Goal: Information Seeking & Learning: Learn about a topic

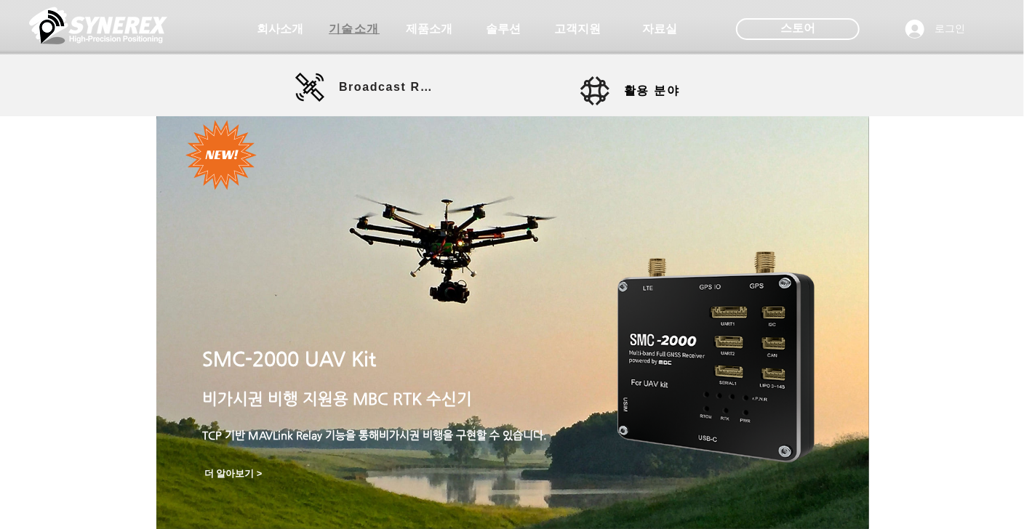
click at [353, 39] on span "기술소개" at bounding box center [354, 29] width 73 height 29
click at [443, 31] on span "제품소개" at bounding box center [429, 29] width 51 height 15
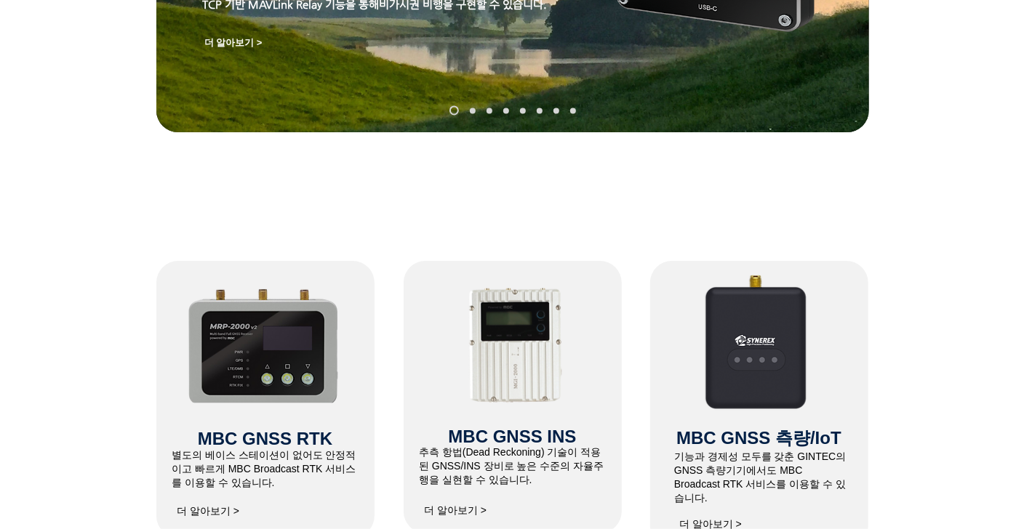
scroll to position [361, 0]
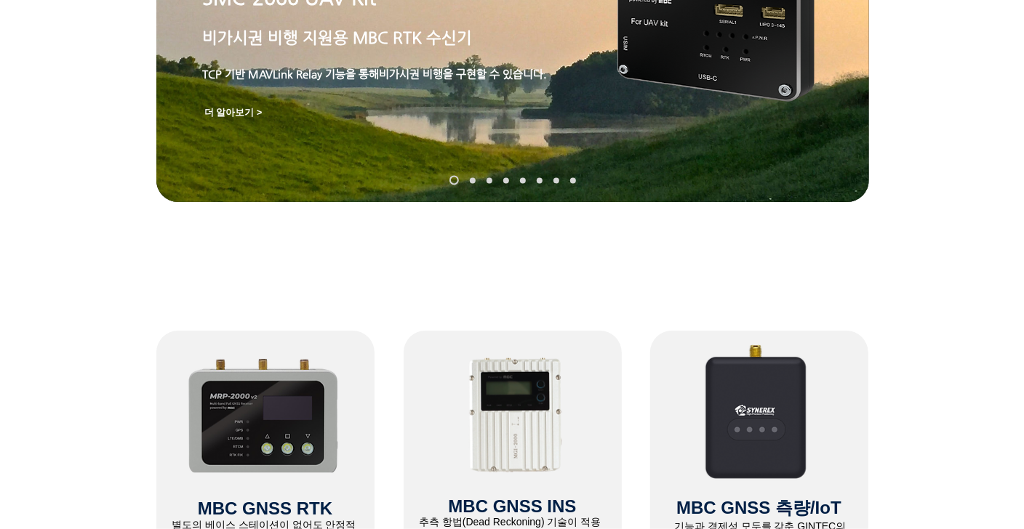
click at [240, 436] on img at bounding box center [264, 414] width 155 height 119
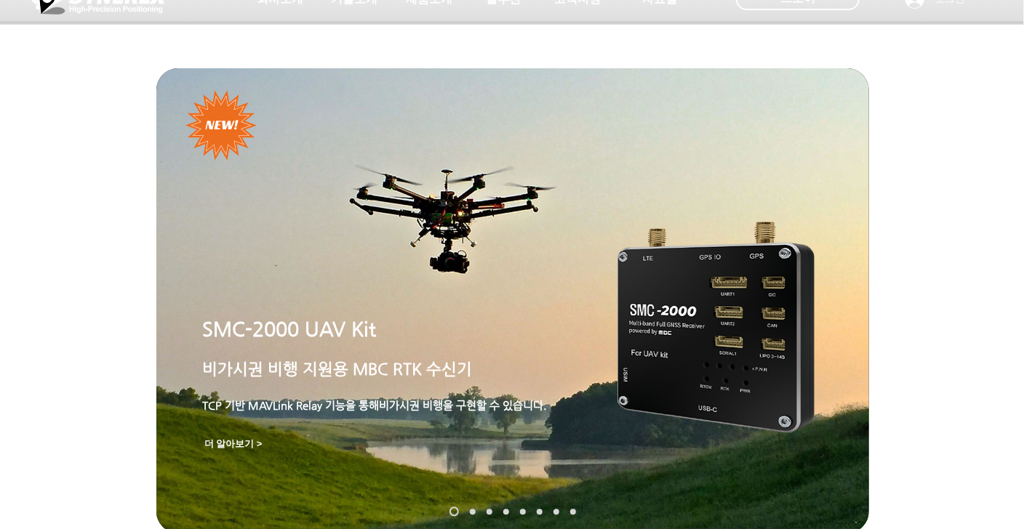
scroll to position [0, 0]
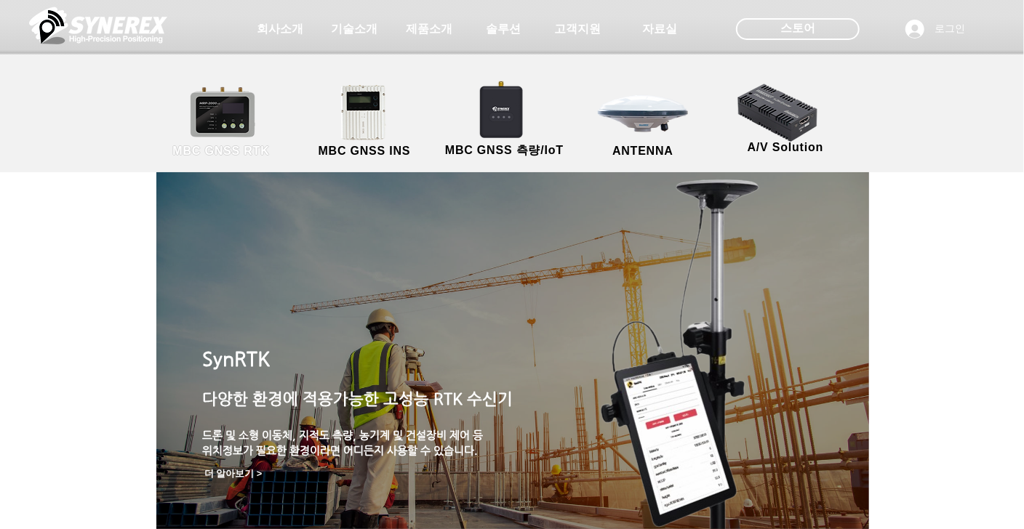
click at [250, 107] on link "MBC GNSS RTK" at bounding box center [221, 122] width 131 height 76
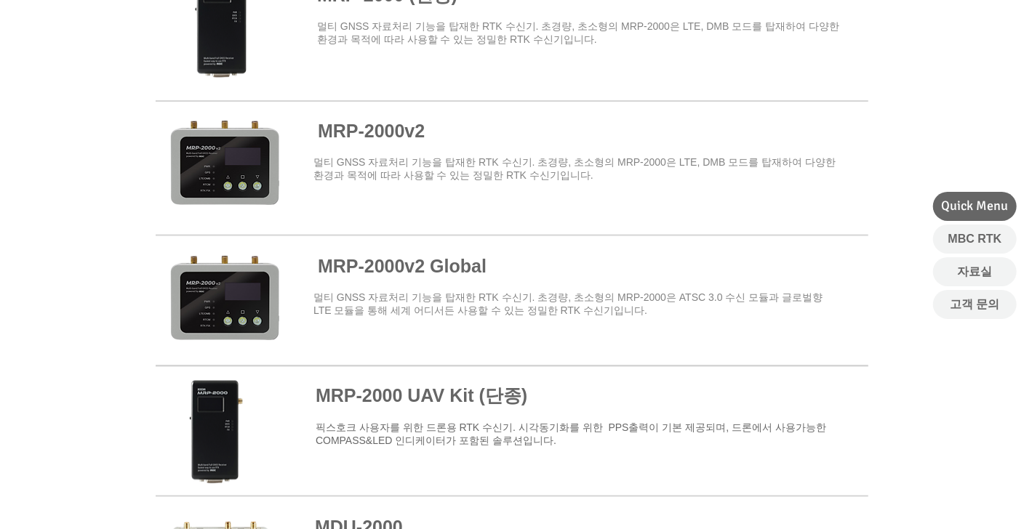
scroll to position [1018, 0]
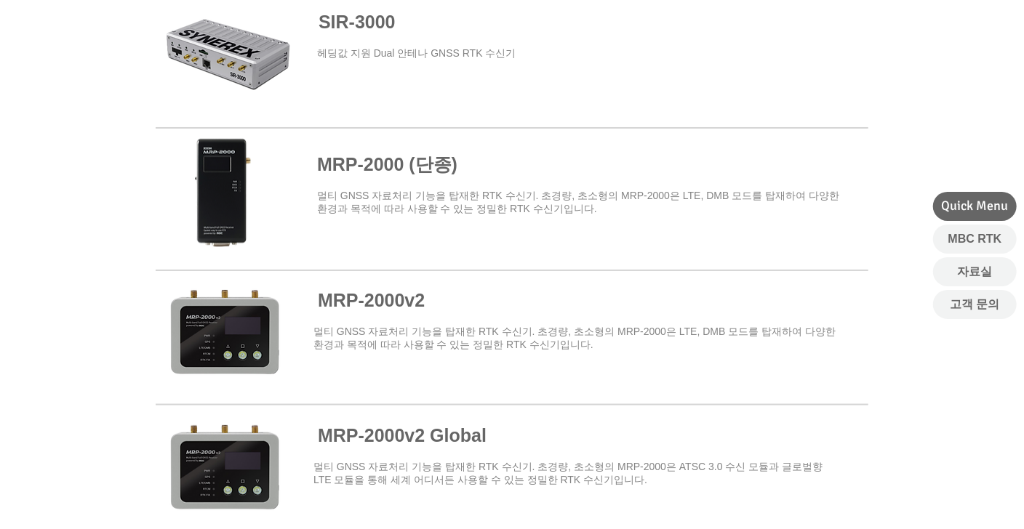
click at [240, 79] on span at bounding box center [512, 60] width 713 height 132
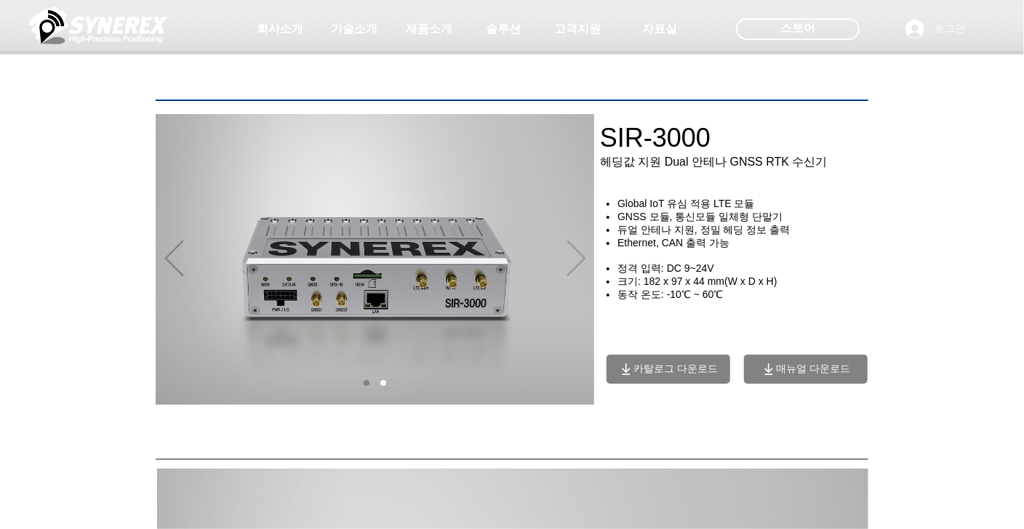
click at [570, 265] on icon "다음" at bounding box center [576, 259] width 18 height 36
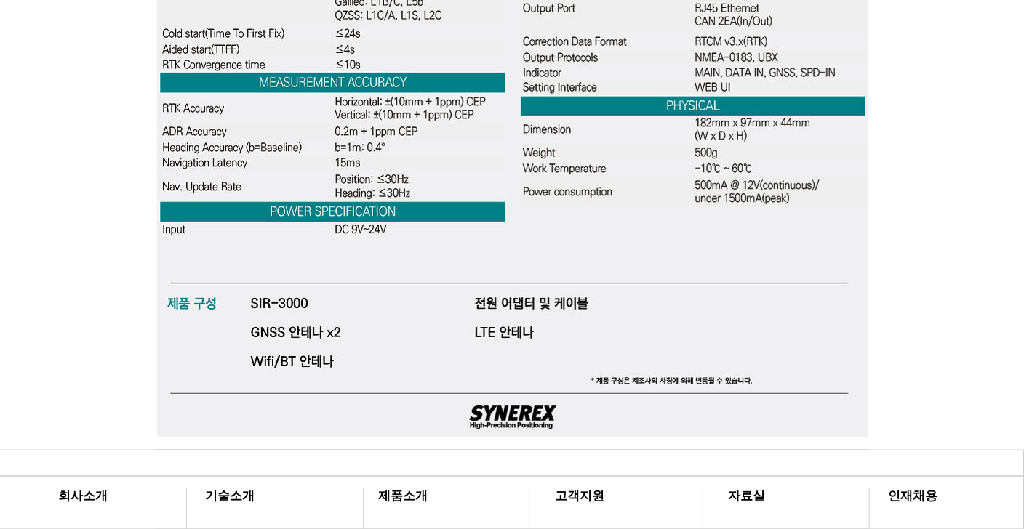
scroll to position [4581, 0]
